Goal: Transaction & Acquisition: Purchase product/service

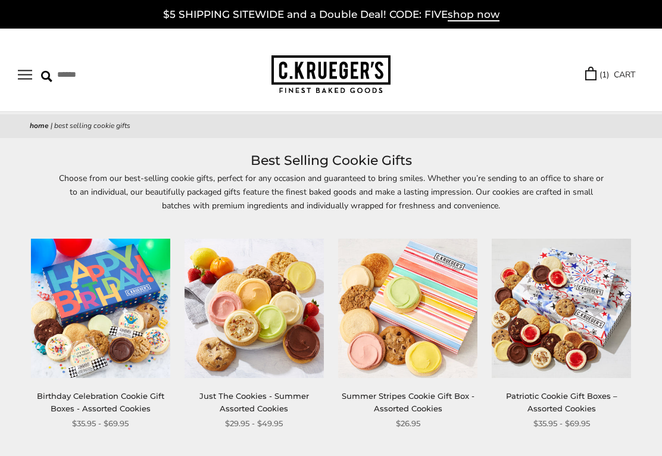
click at [44, 67] on input "Search" at bounding box center [104, 75] width 127 height 18
type input "**********"
click at [213, 73] on input "******" at bounding box center [221, 74] width 32 height 16
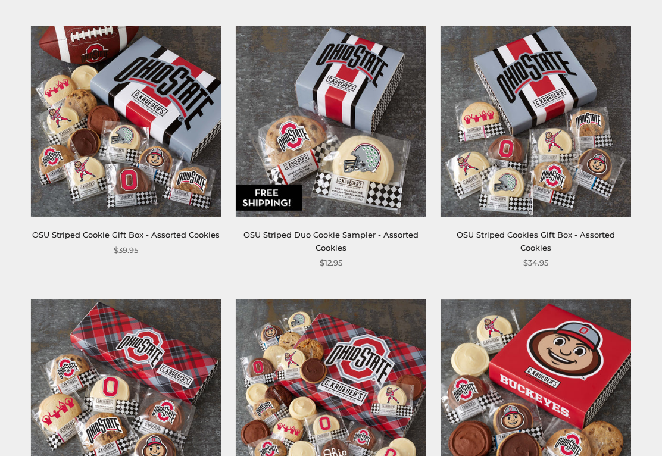
scroll to position [192, 0]
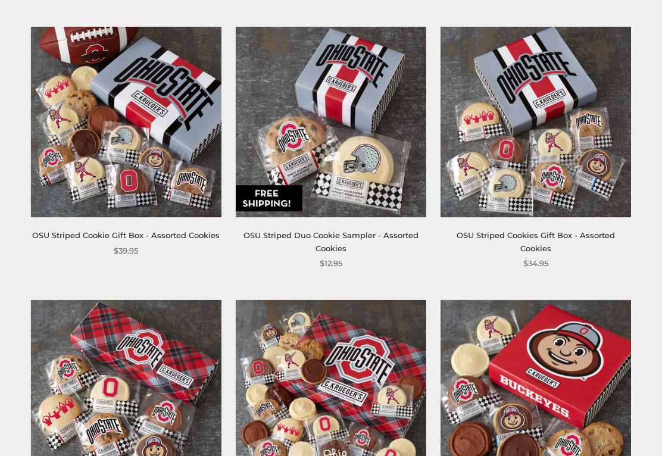
click at [157, 105] on img at bounding box center [126, 122] width 191 height 191
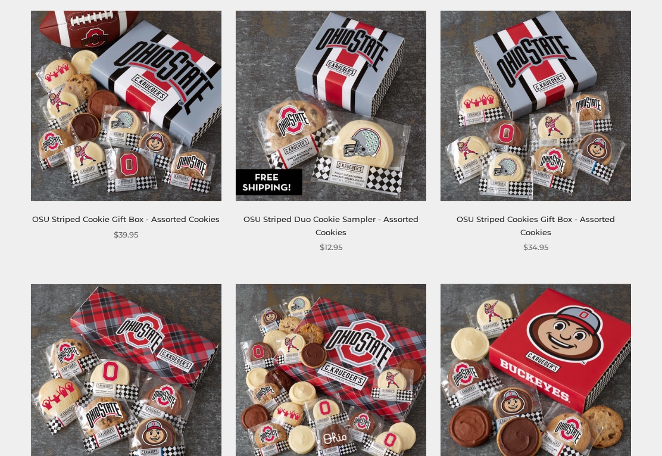
click at [570, 78] on img at bounding box center [536, 106] width 191 height 191
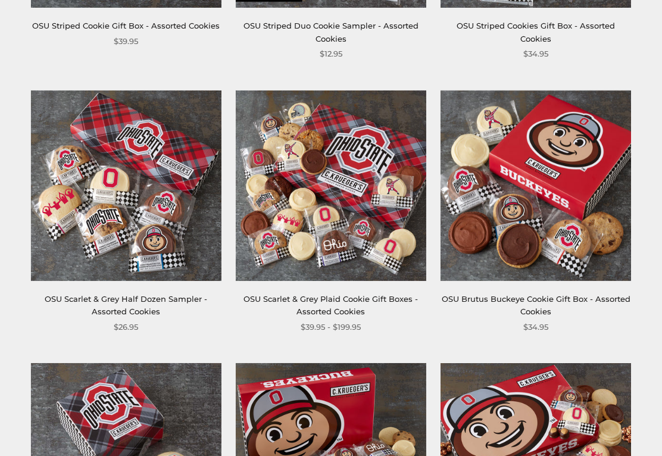
scroll to position [426, 0]
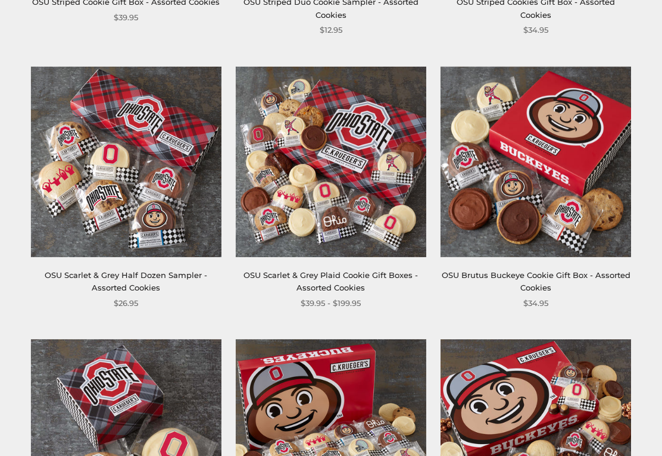
click at [349, 276] on link "OSU Scarlet & Grey Plaid Cookie Gift Boxes - Assorted Cookies" at bounding box center [331, 281] width 175 height 22
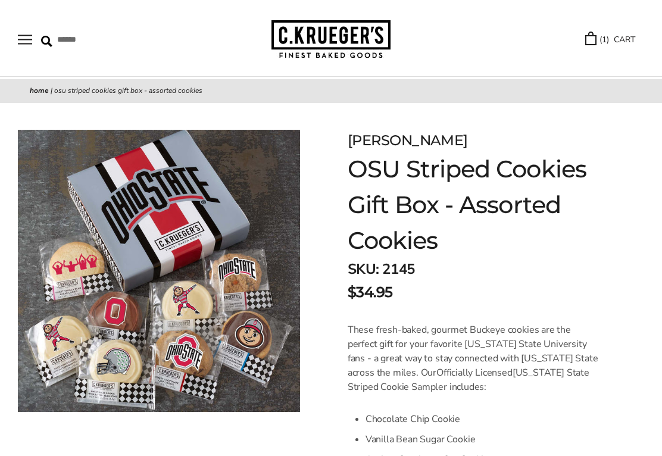
scroll to position [34, 0]
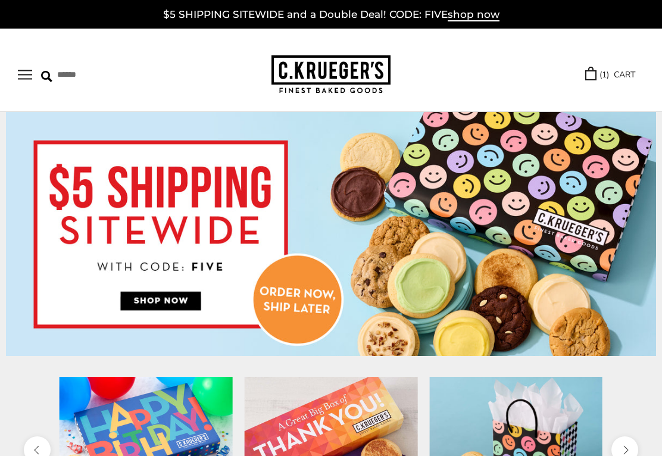
click at [618, 74] on link "( 1 ) CART" at bounding box center [611, 75] width 50 height 14
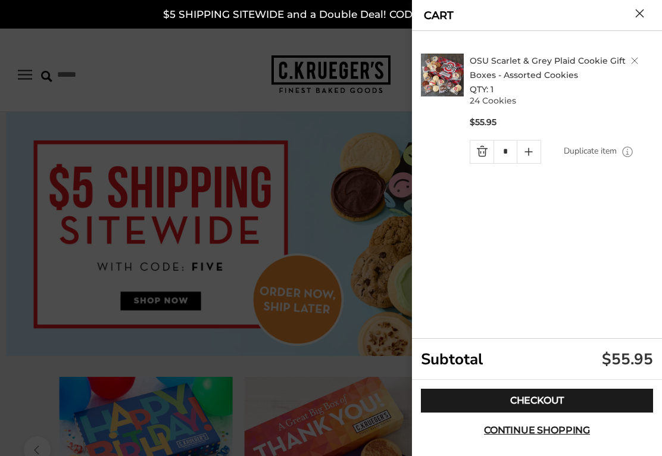
click at [640, 17] on button "Close cart" at bounding box center [640, 13] width 9 height 9
